Goal: Check status

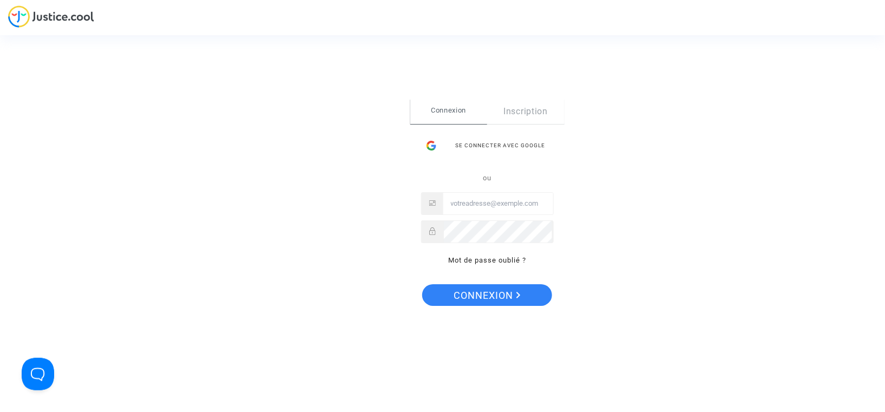
type input "[EMAIL_ADDRESS][DOMAIN_NAME]"
click at [483, 293] on span "Connexion" at bounding box center [487, 295] width 67 height 23
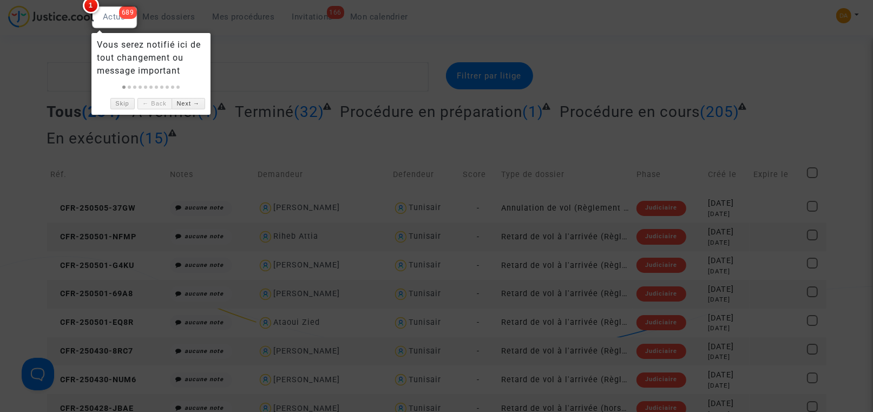
click at [343, 60] on div at bounding box center [436, 206] width 873 height 412
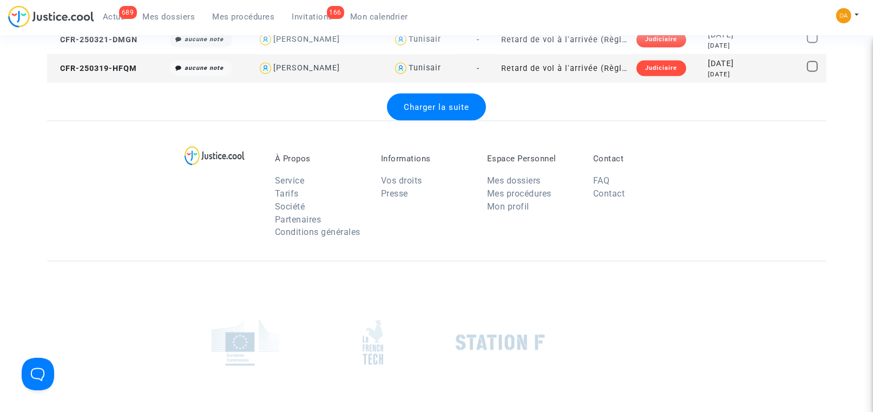
scroll to position [1543, 0]
click at [454, 106] on span "Charger la suite" at bounding box center [437, 107] width 66 height 10
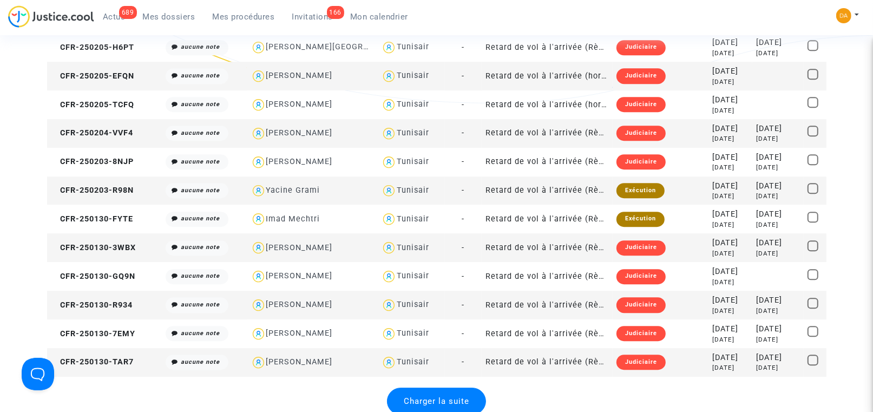
scroll to position [2842, 0]
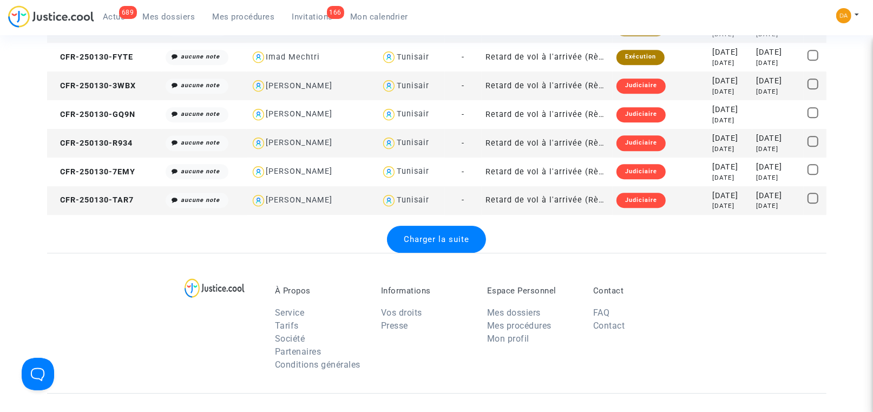
click at [455, 240] on span "Charger la suite" at bounding box center [437, 239] width 66 height 10
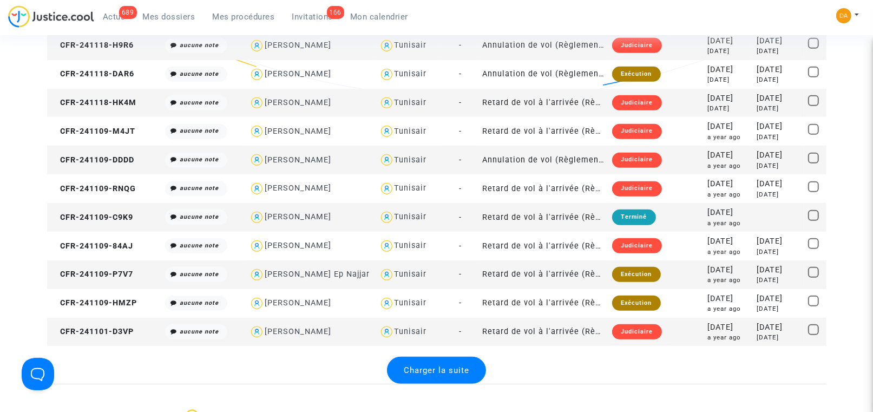
scroll to position [4223, 0]
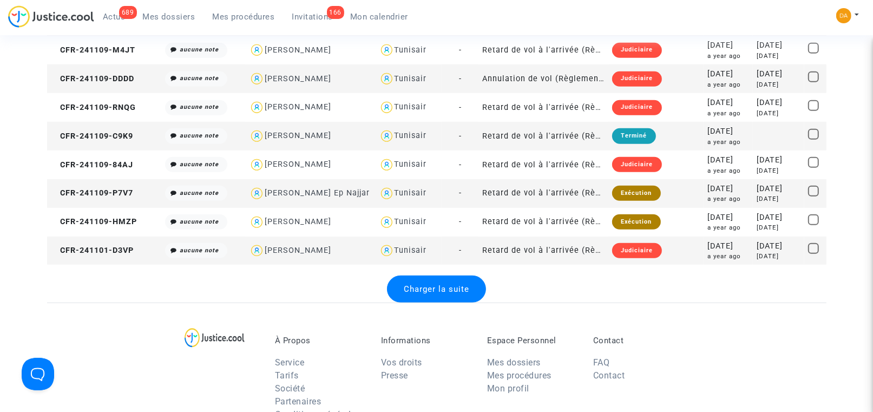
click at [449, 299] on div "Charger la suite" at bounding box center [436, 289] width 99 height 27
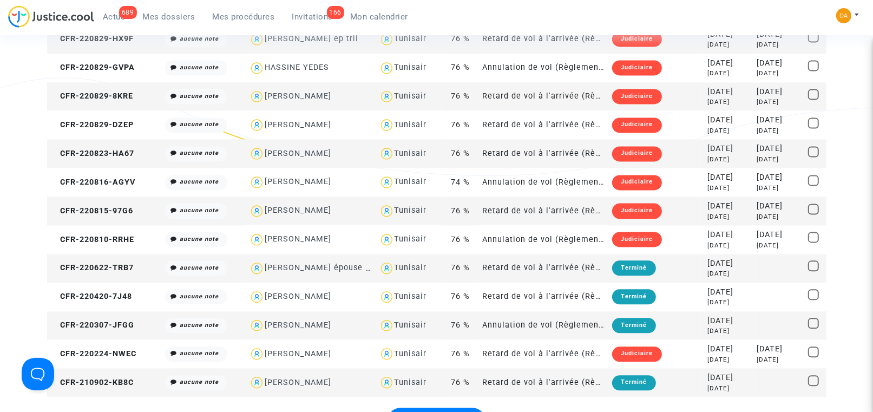
scroll to position [5767, 0]
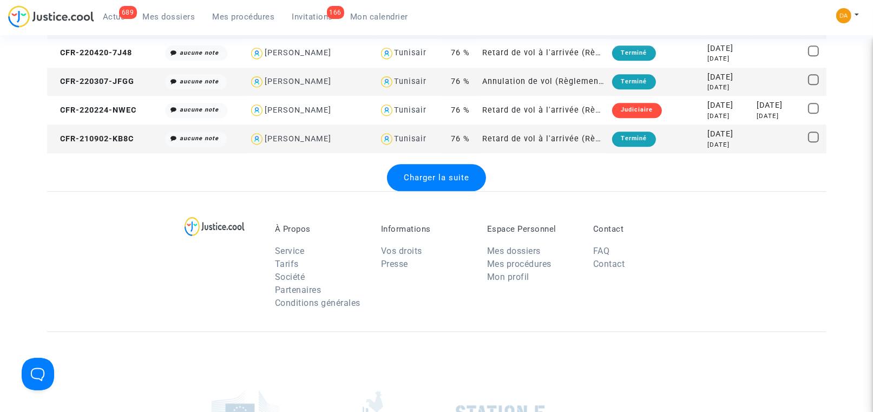
click at [443, 175] on span "Charger la suite" at bounding box center [437, 178] width 66 height 10
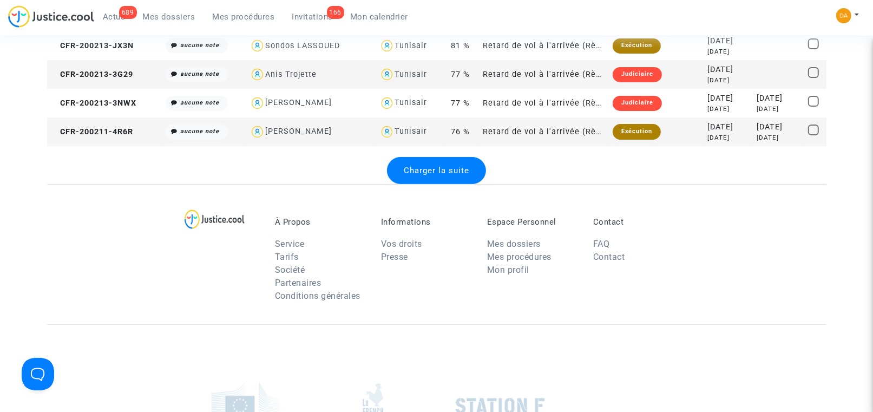
scroll to position [7228, 0]
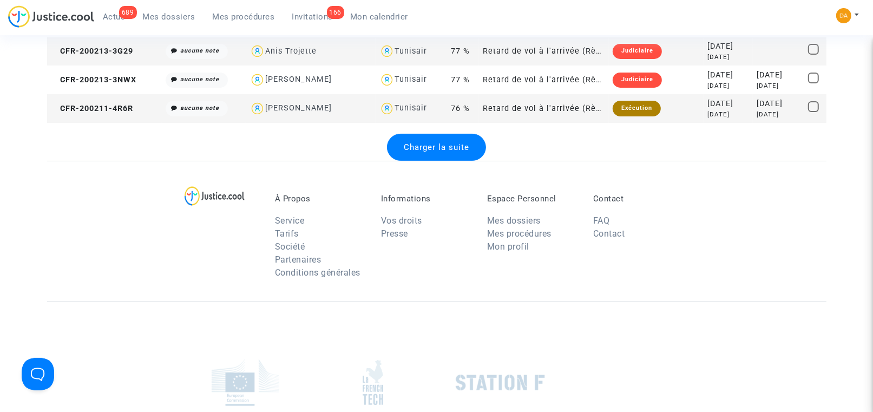
drag, startPoint x: 422, startPoint y: 141, endPoint x: 513, endPoint y: 162, distance: 93.5
click at [422, 141] on div "Charger la suite" at bounding box center [436, 147] width 99 height 27
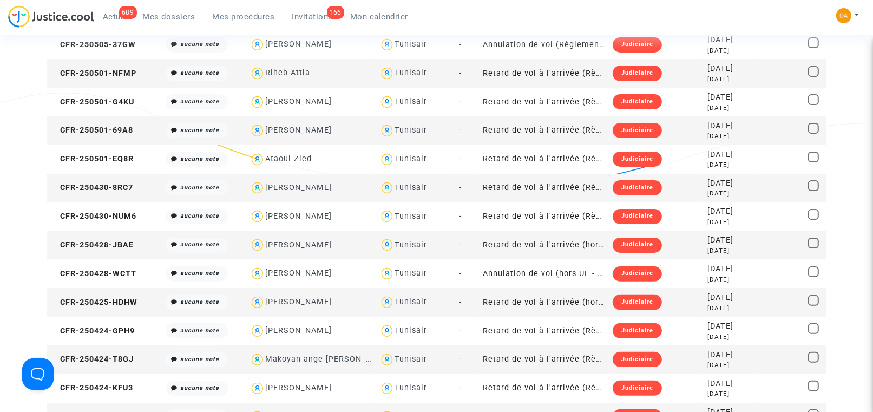
scroll to position [0, 0]
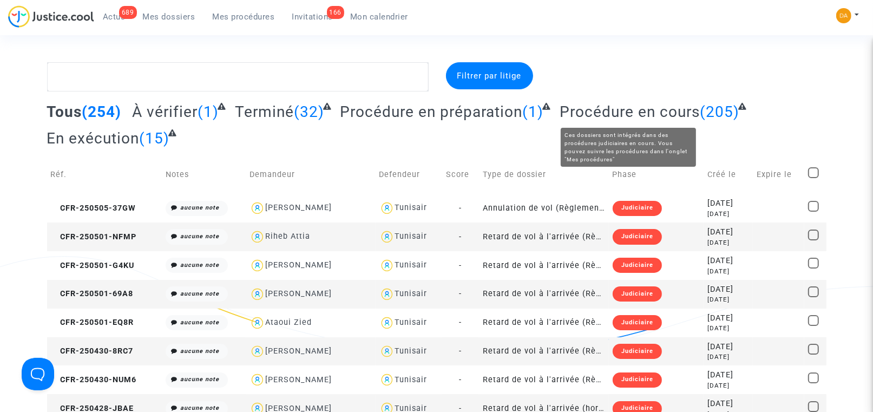
click at [593, 113] on span "Procédure en cours" at bounding box center [630, 112] width 140 height 18
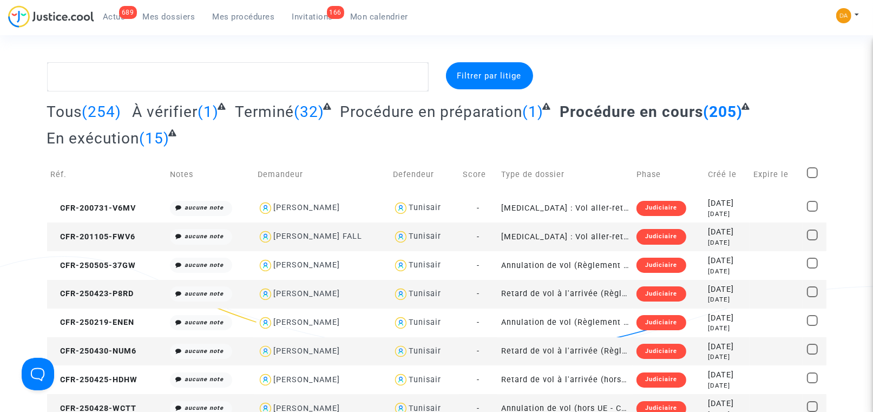
click at [314, 15] on span "Invitations" at bounding box center [312, 17] width 41 height 10
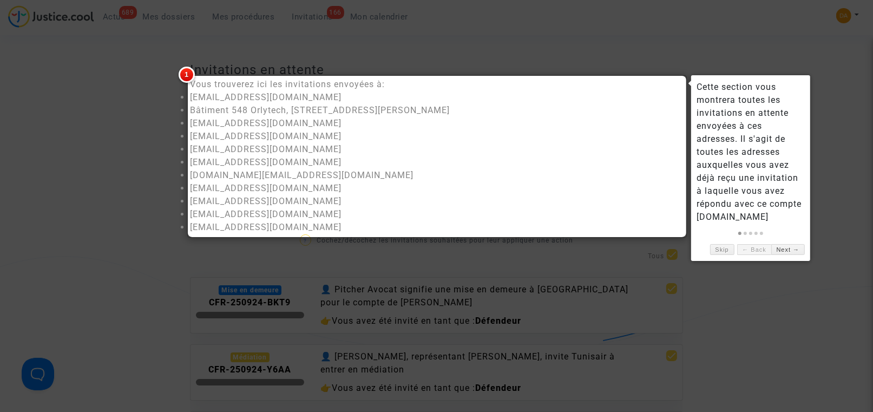
scroll to position [81, 0]
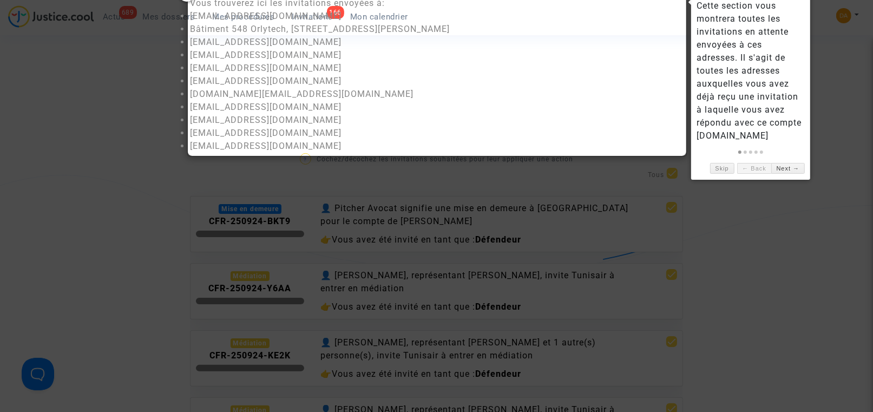
click at [133, 93] on div at bounding box center [436, 206] width 873 height 412
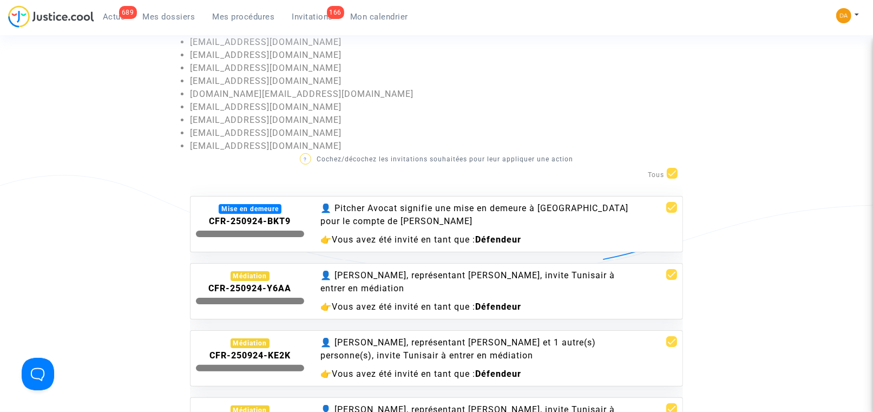
scroll to position [162, 0]
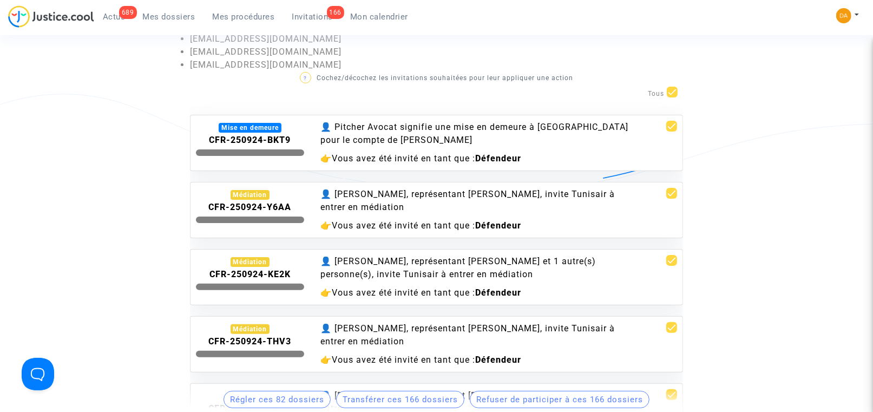
click at [254, 192] on div "Médiation" at bounding box center [251, 195] width 40 height 10
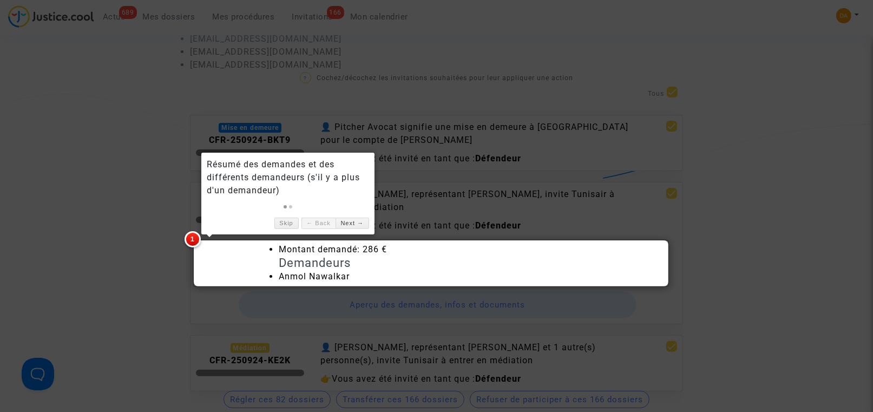
click at [45, 236] on div at bounding box center [436, 206] width 873 height 412
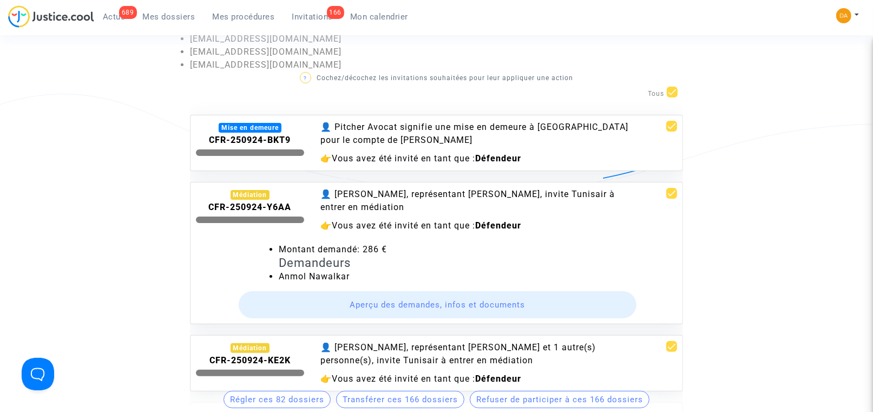
click at [404, 304] on button "Aperçu des demandes, infos et documents" at bounding box center [438, 304] width 399 height 27
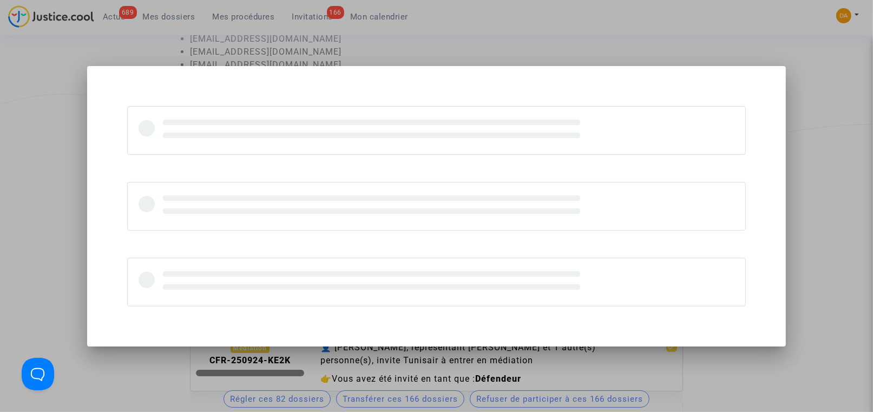
scroll to position [0, 0]
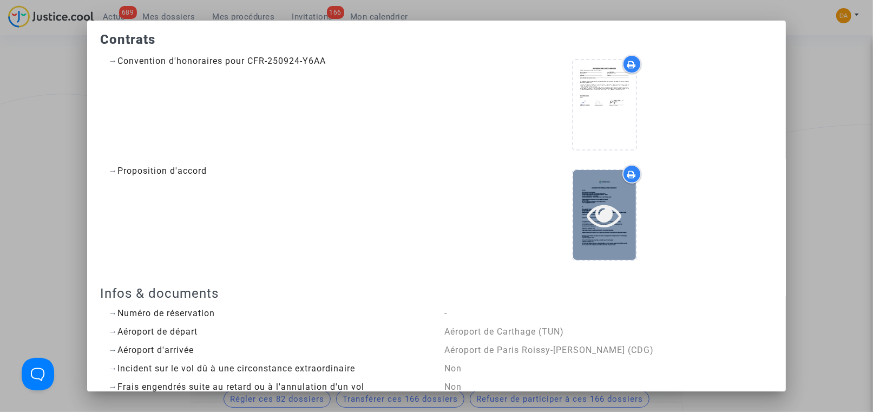
click at [604, 218] on icon at bounding box center [604, 215] width 35 height 35
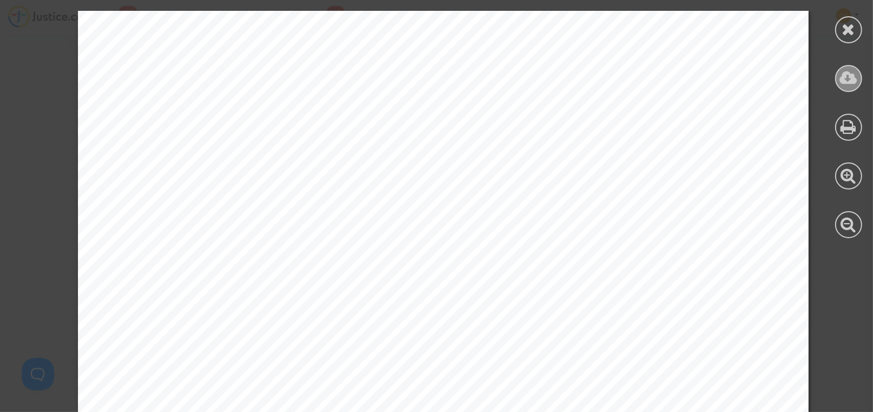
click at [847, 80] on icon at bounding box center [849, 78] width 18 height 16
click at [853, 28] on icon at bounding box center [850, 29] width 14 height 16
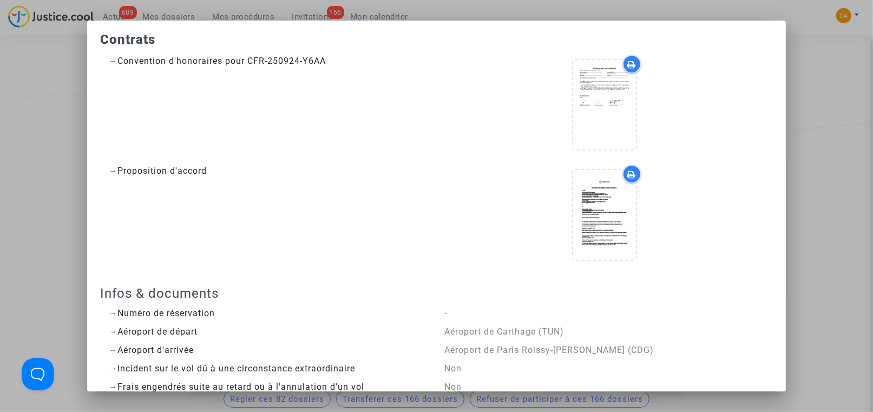
click at [29, 144] on div at bounding box center [436, 206] width 873 height 412
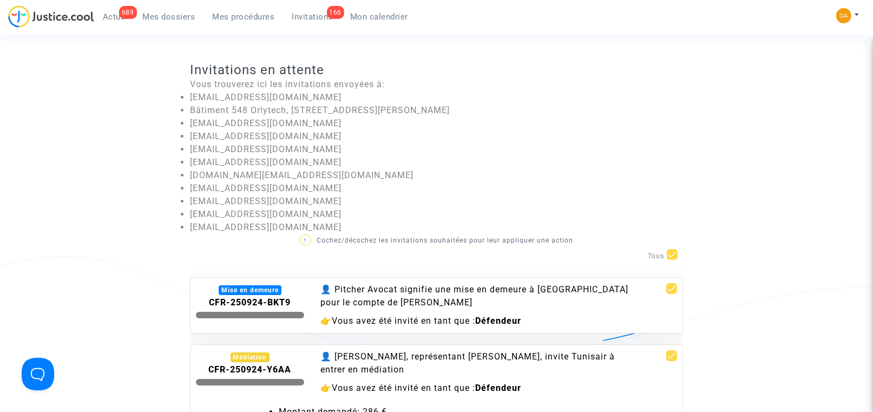
click at [317, 14] on span "Invitations" at bounding box center [312, 17] width 41 height 10
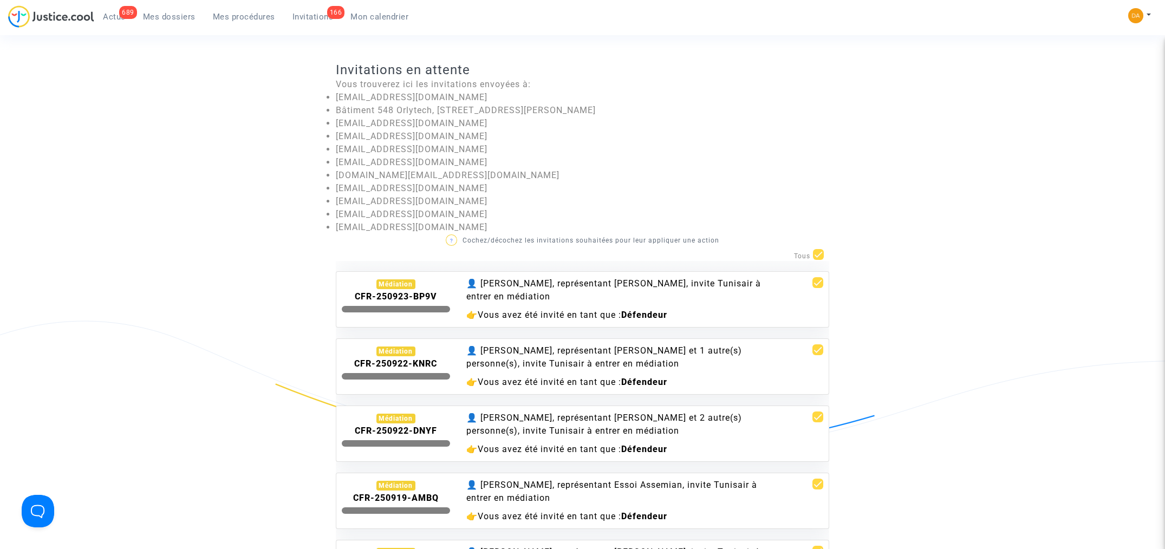
scroll to position [433, 0]
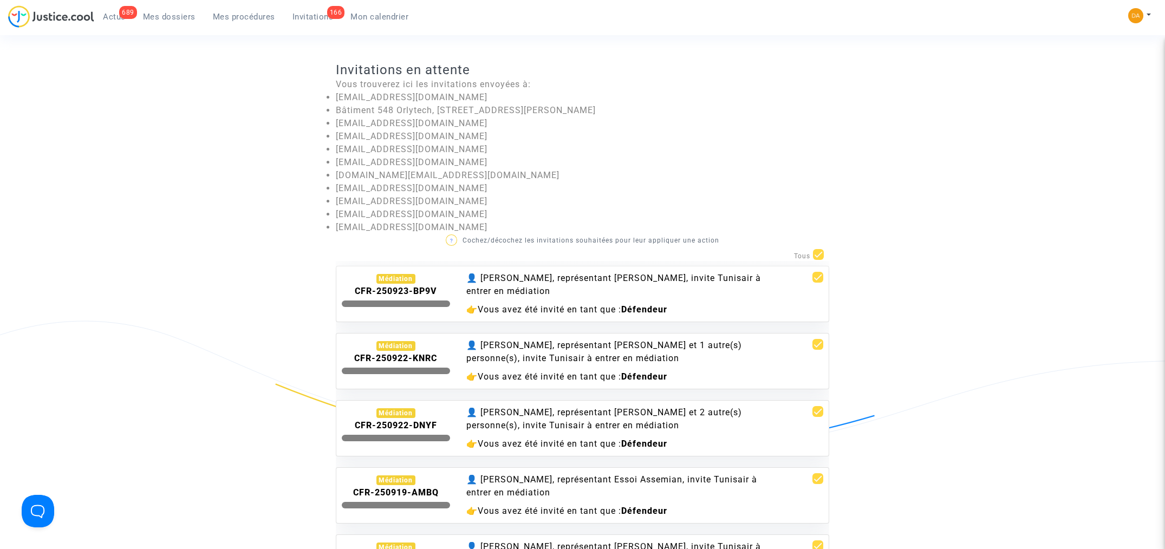
click at [395, 346] on div "Médiation" at bounding box center [396, 346] width 40 height 10
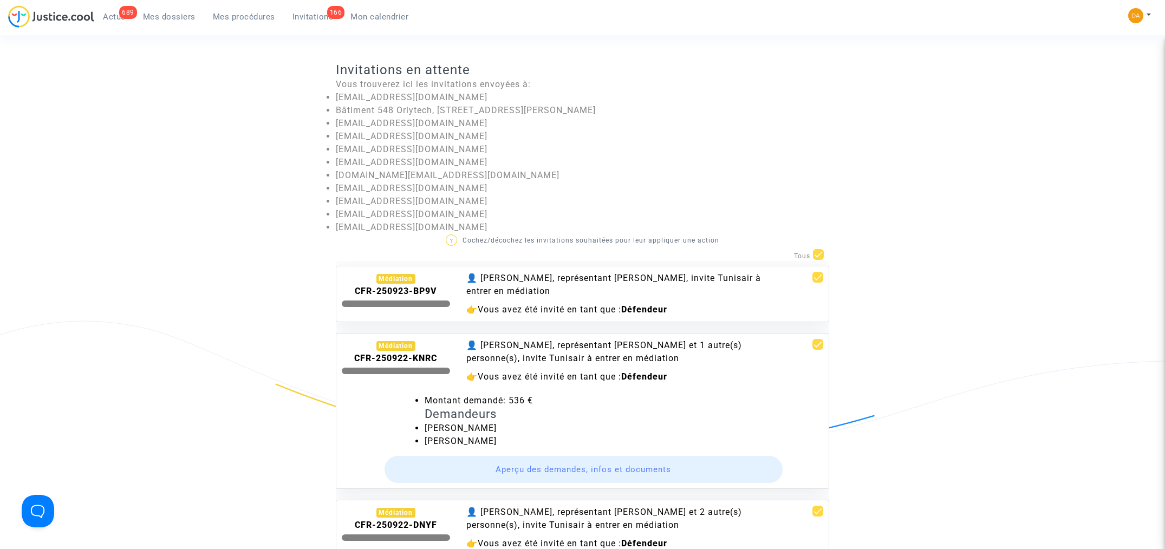
click at [550, 412] on button "Aperçu des demandes, infos et documents" at bounding box center [583, 469] width 399 height 27
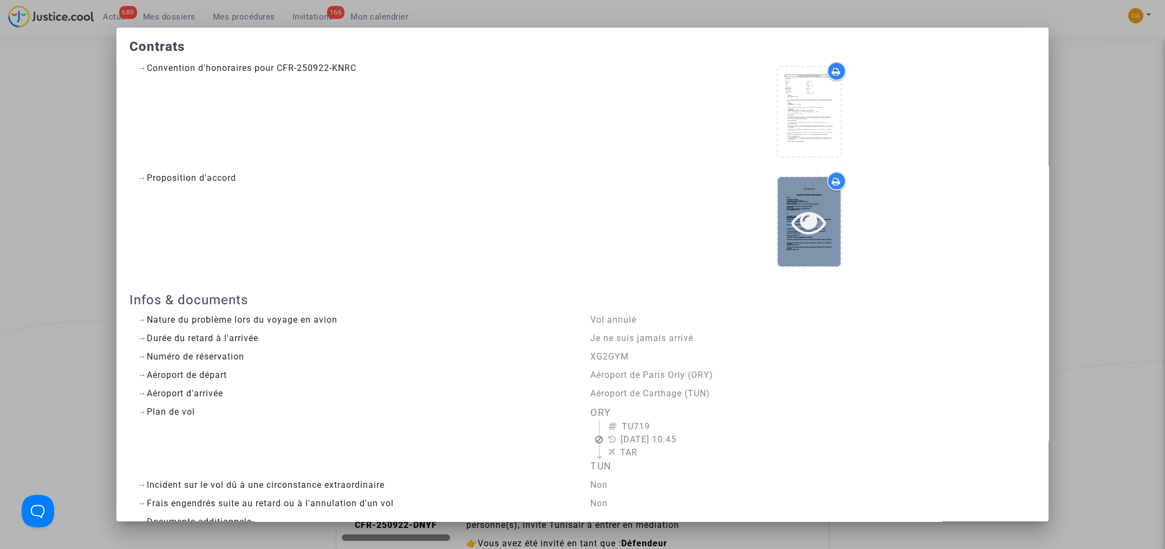
click at [793, 199] on div at bounding box center [809, 221] width 63 height 89
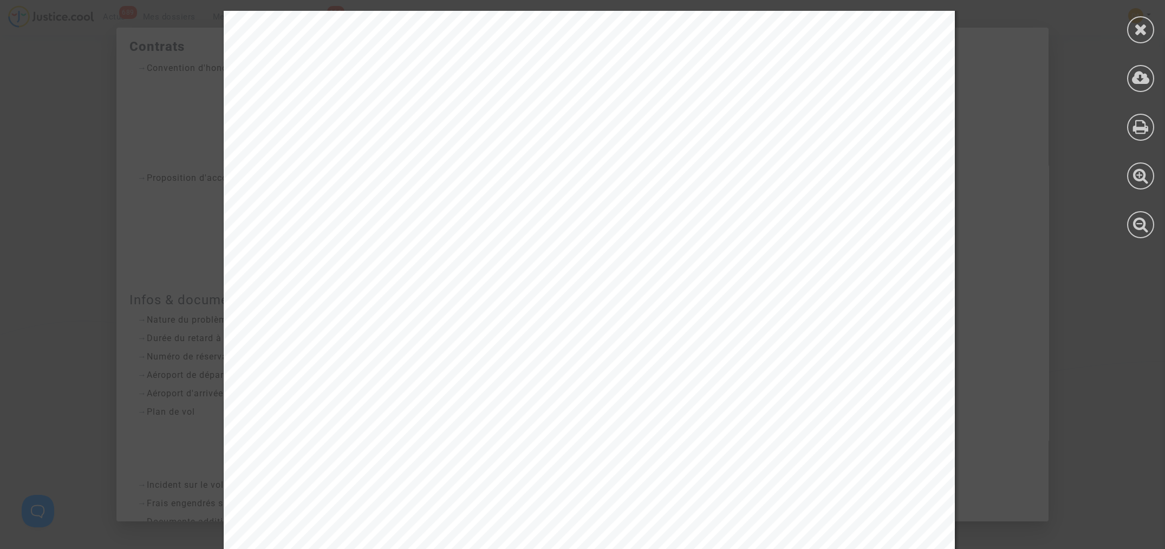
scroll to position [974, 0]
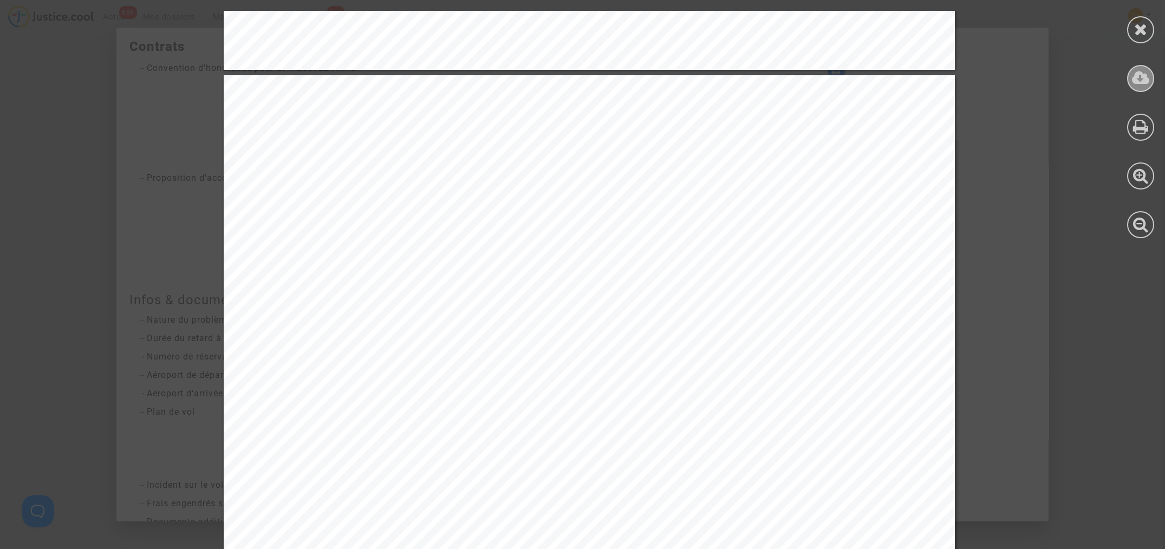
click at [873, 77] on div at bounding box center [1140, 78] width 27 height 27
